Goal: Task Accomplishment & Management: Manage account settings

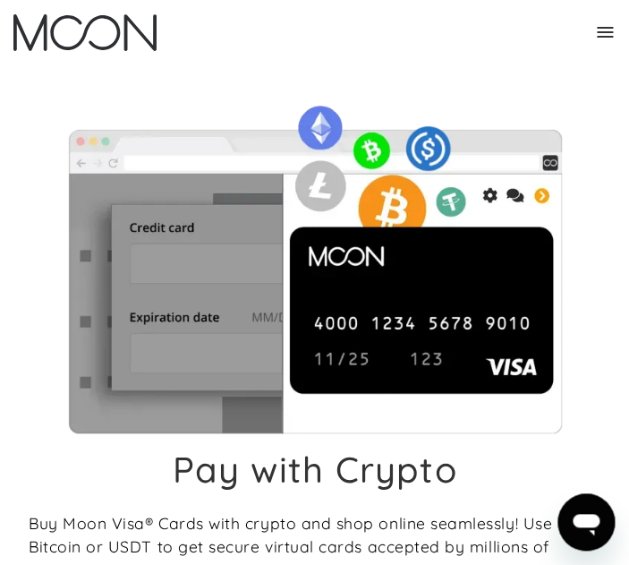
click at [600, 33] on icon at bounding box center [605, 32] width 16 height 11
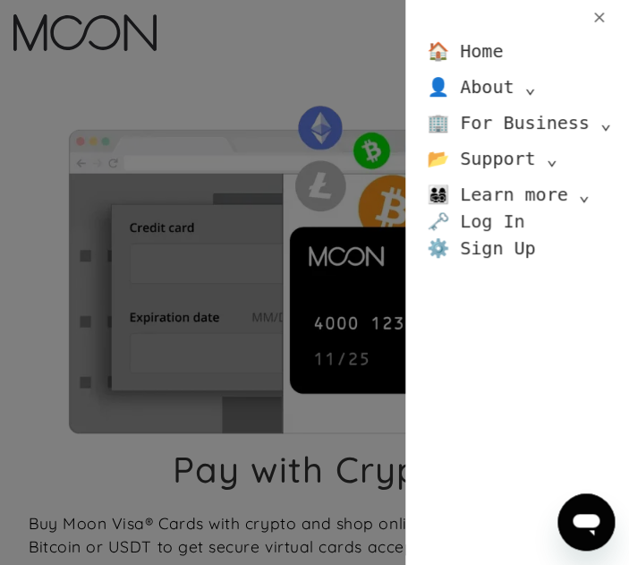
click at [495, 214] on link "🗝️ Log In" at bounding box center [476, 221] width 98 height 27
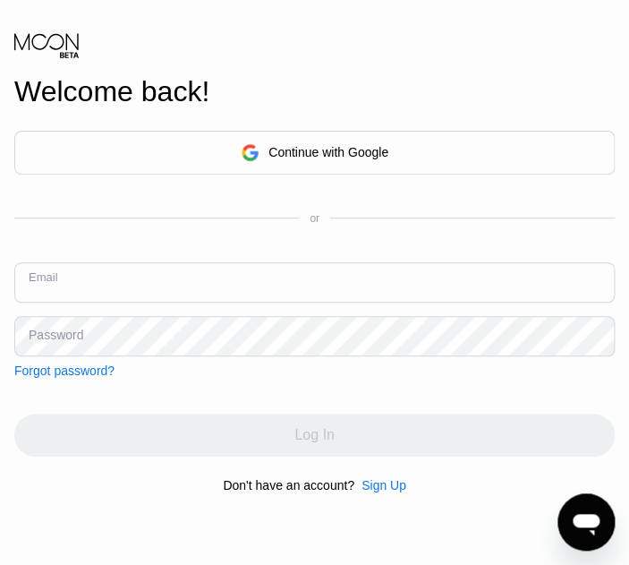
click at [137, 288] on input "text" at bounding box center [314, 282] width 600 height 40
type input "f"
type input "millywalk35@gmail.com"
click at [137, 149] on div "Continue with Google" at bounding box center [314, 153] width 600 height 44
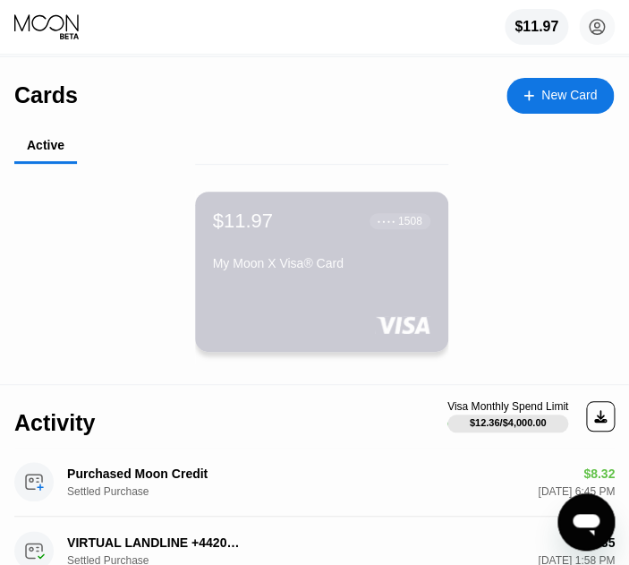
click at [303, 286] on div "$11.97 ● ● ● ● 1508 My Moon X Visa® Card" at bounding box center [321, 271] width 253 height 160
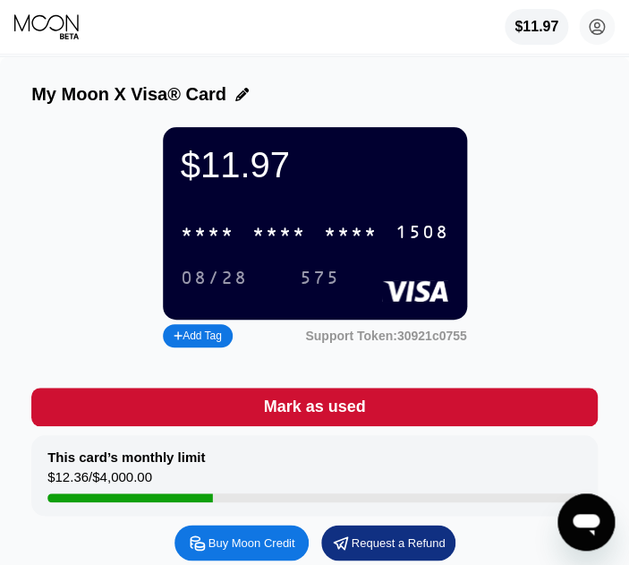
click at [338, 243] on div "* * * *" at bounding box center [351, 233] width 54 height 21
